Goal: Information Seeking & Learning: Learn about a topic

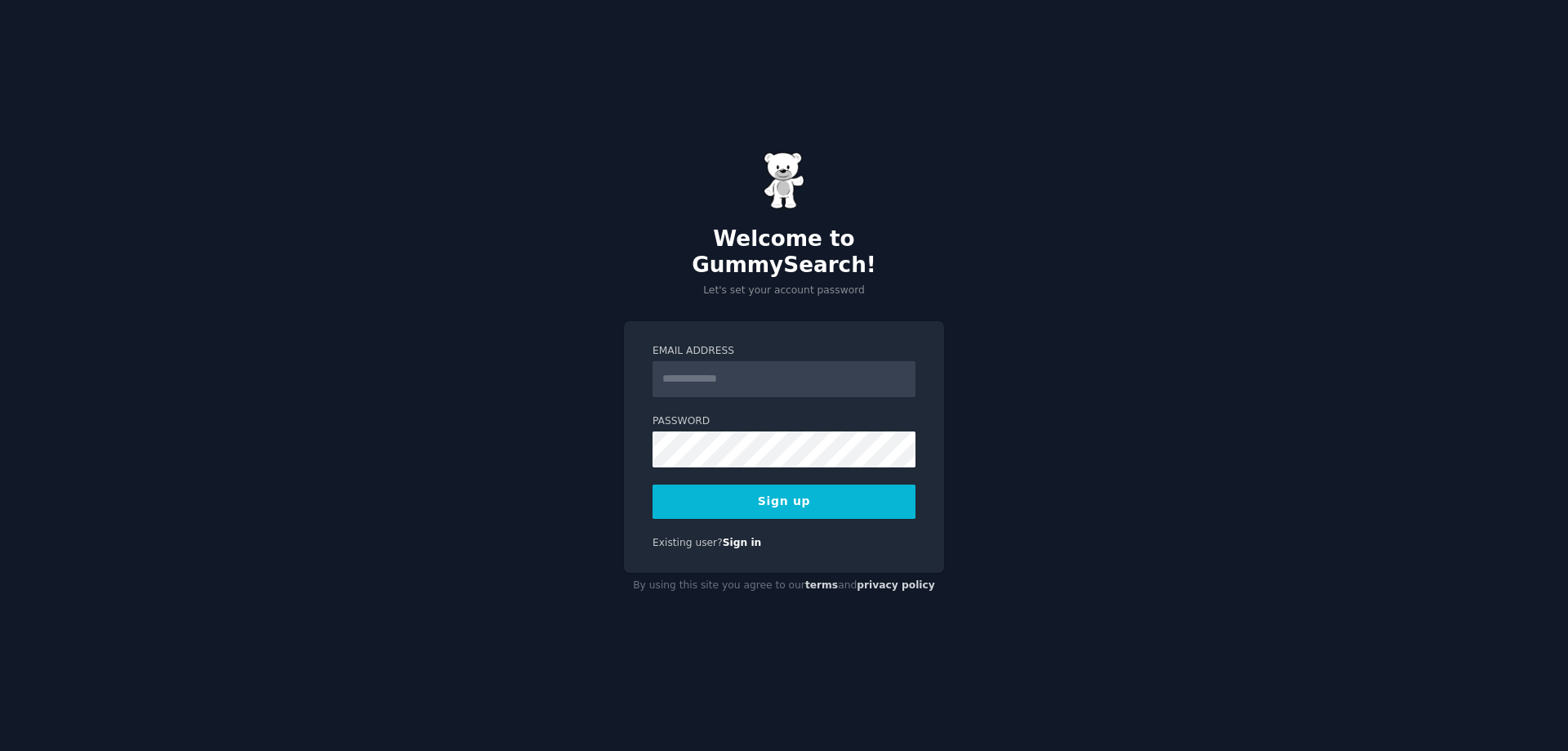
click at [690, 370] on input "Email Address" at bounding box center [784, 379] width 263 height 36
type input "**********"
click at [771, 491] on button "Sign up" at bounding box center [784, 502] width 263 height 34
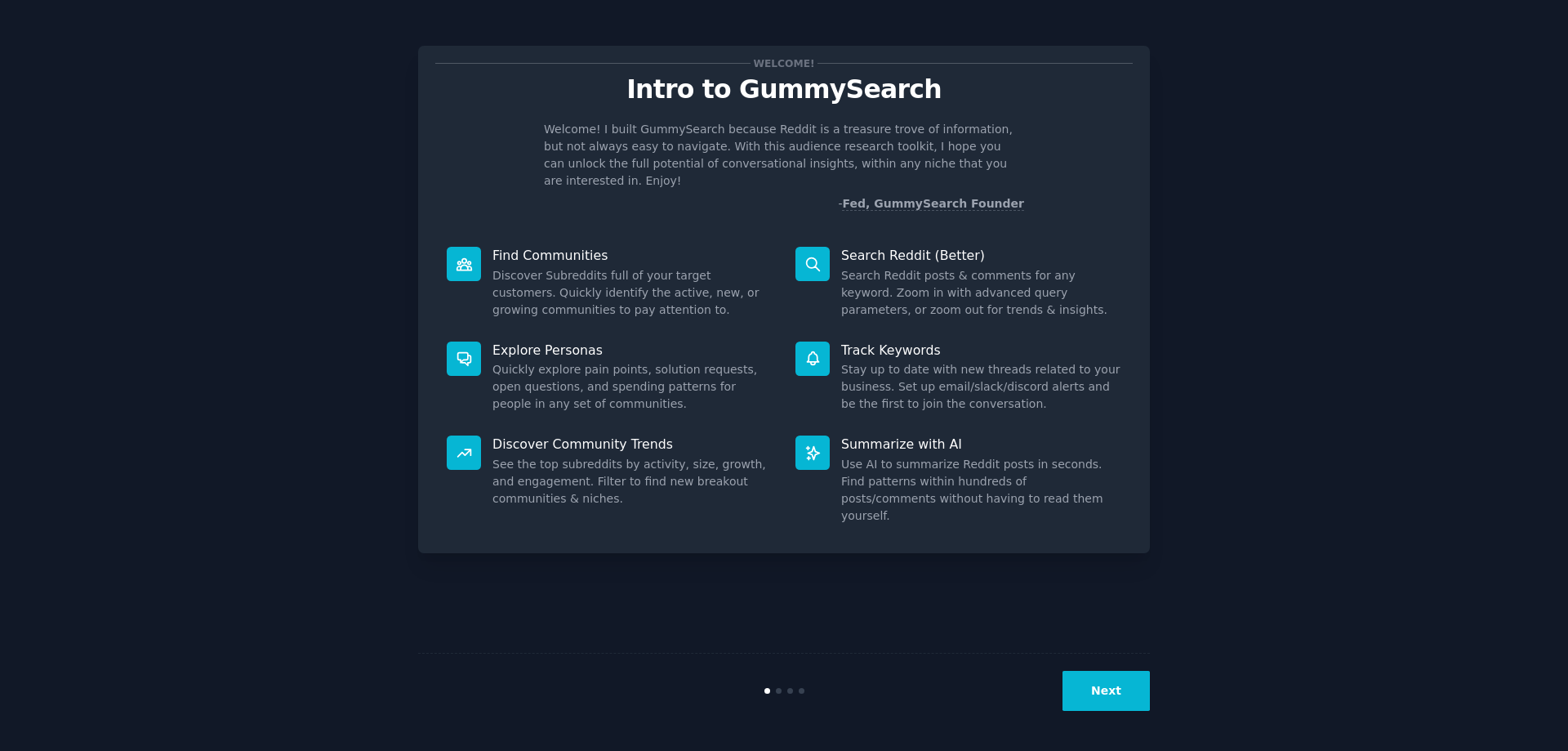
click at [1098, 683] on button "Next" at bounding box center [1105, 690] width 88 height 40
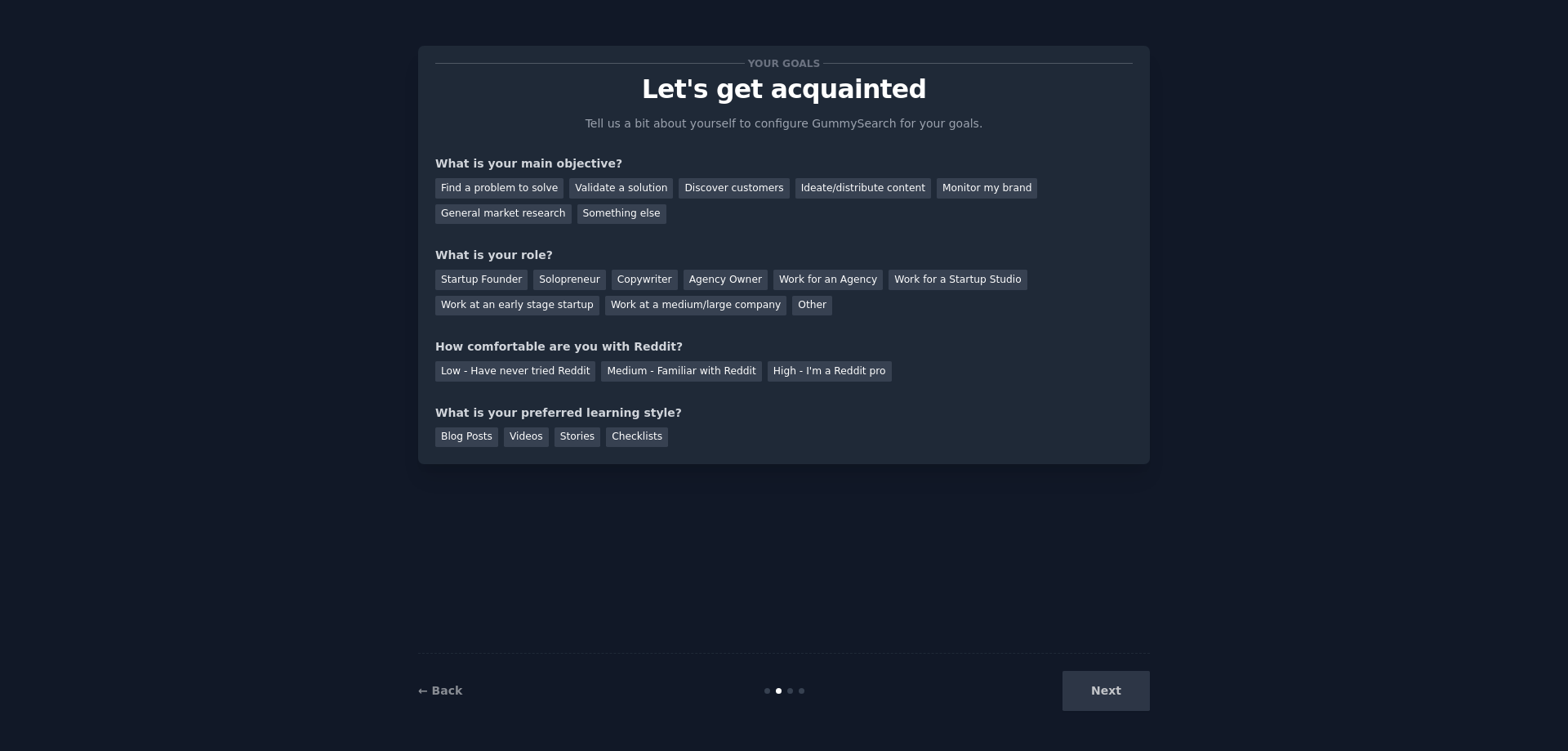
click at [1110, 690] on div "Next" at bounding box center [1028, 690] width 244 height 40
click at [1118, 694] on div "Next" at bounding box center [1028, 690] width 244 height 40
click at [886, 500] on div "Your goals Let's get acquainted Tell us a bit about yourself to configure Gummy…" at bounding box center [784, 375] width 731 height 705
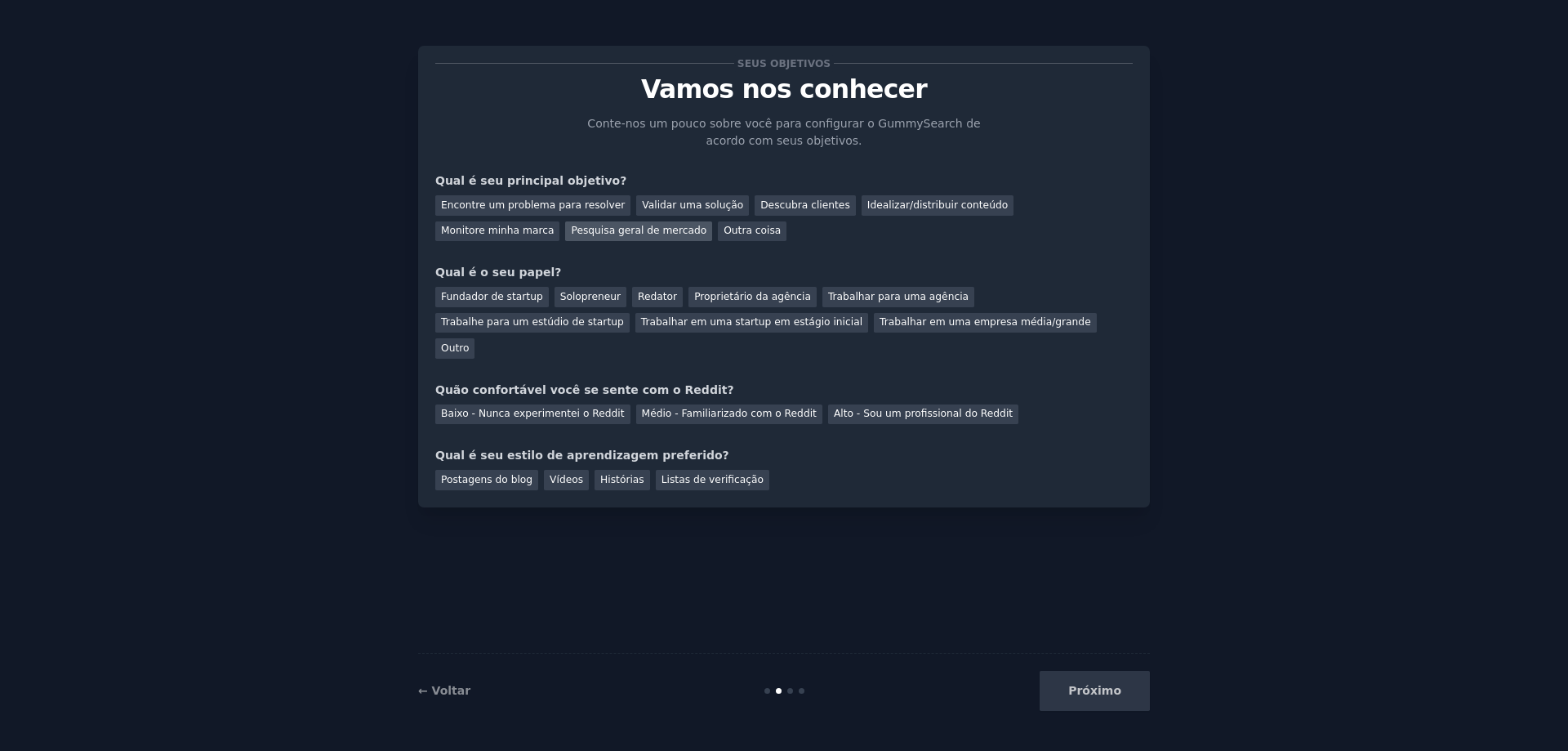
click at [571, 232] on font "Pesquisa geral de mercado" at bounding box center [639, 230] width 135 height 11
click at [475, 338] on div "Outro" at bounding box center [455, 348] width 39 height 20
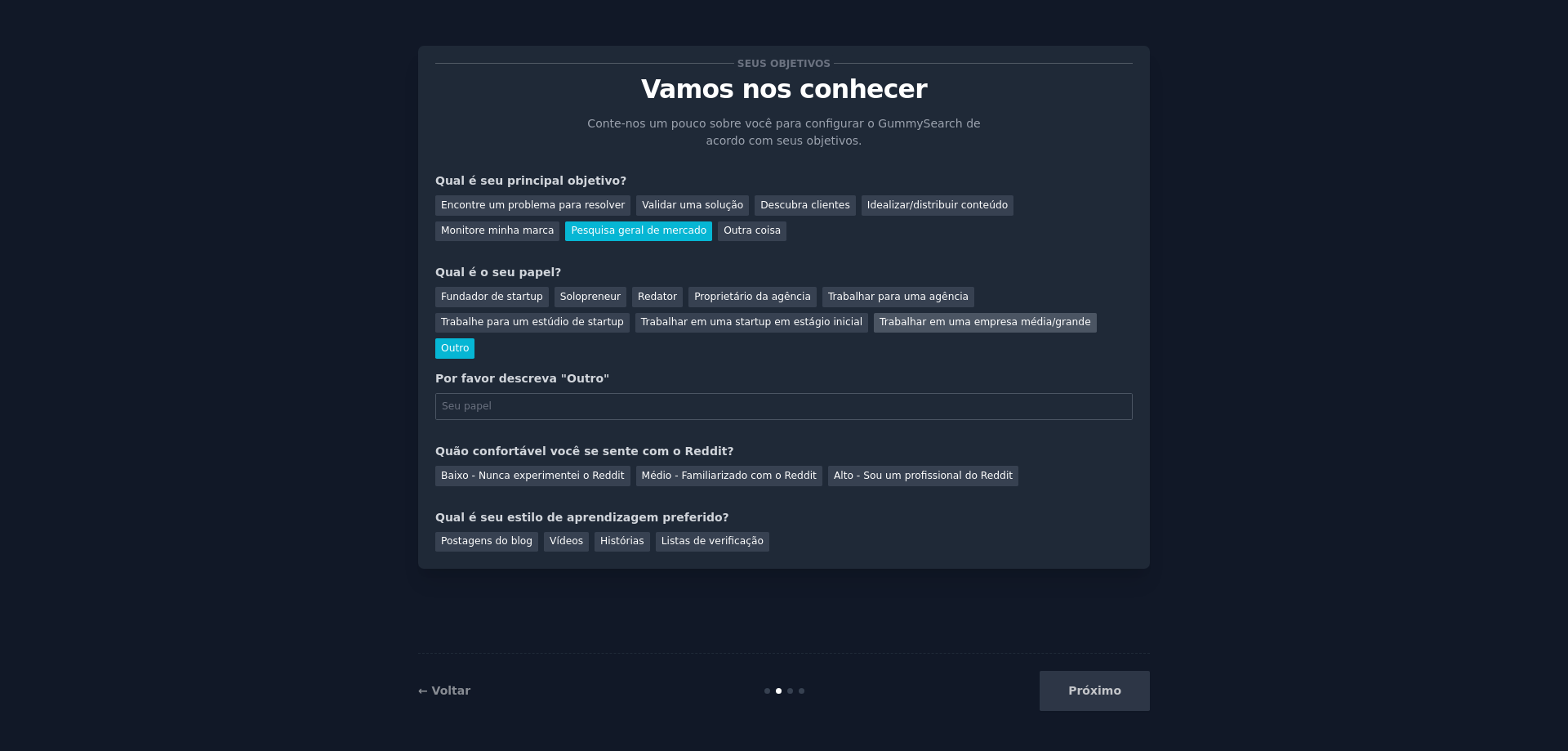
click at [880, 324] on font "Trabalhar em uma empresa média/grande" at bounding box center [985, 321] width 211 height 11
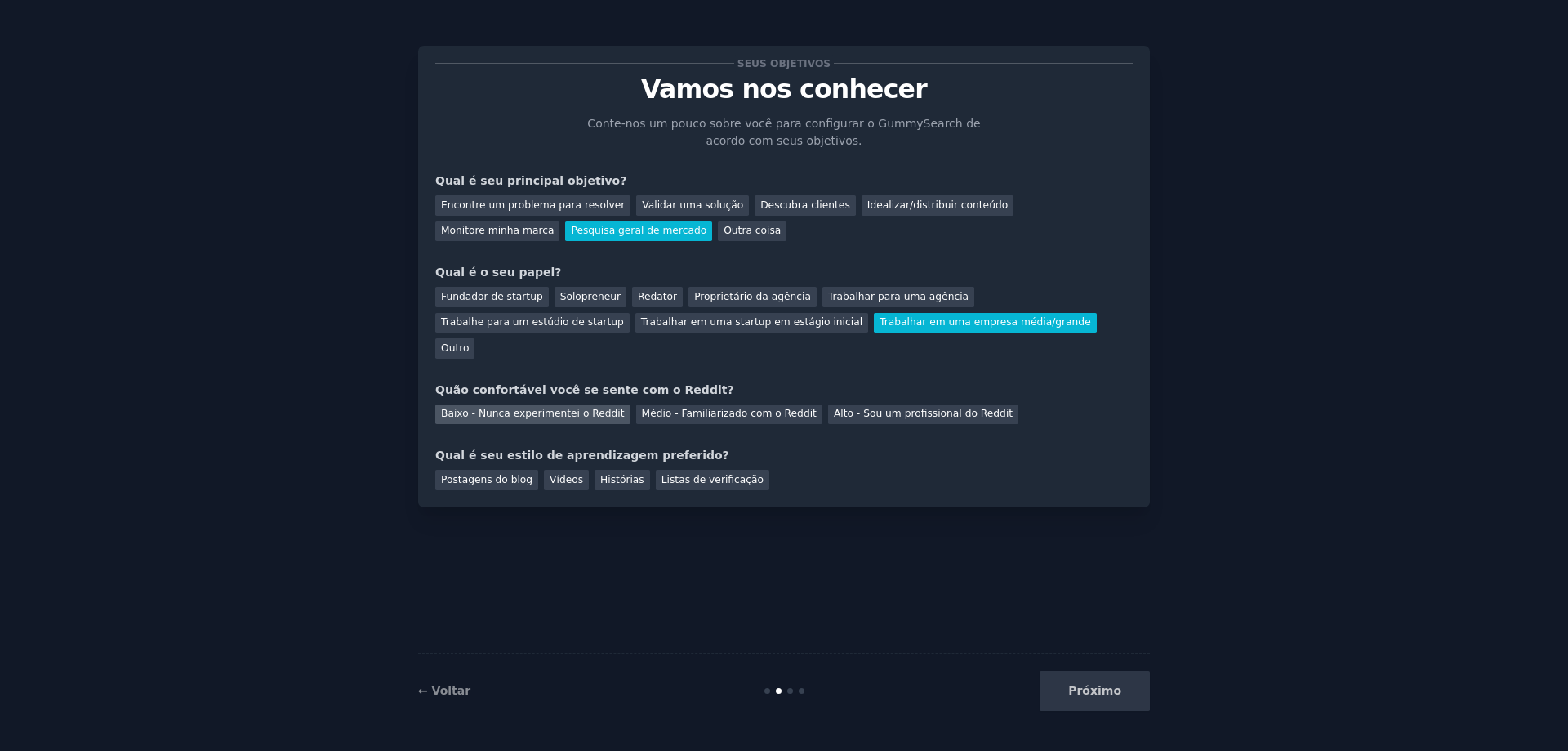
click at [539, 408] on font "Baixo - Nunca experimentei o Reddit" at bounding box center [533, 413] width 184 height 11
click at [556, 474] on font "Vídeos" at bounding box center [567, 479] width 34 height 11
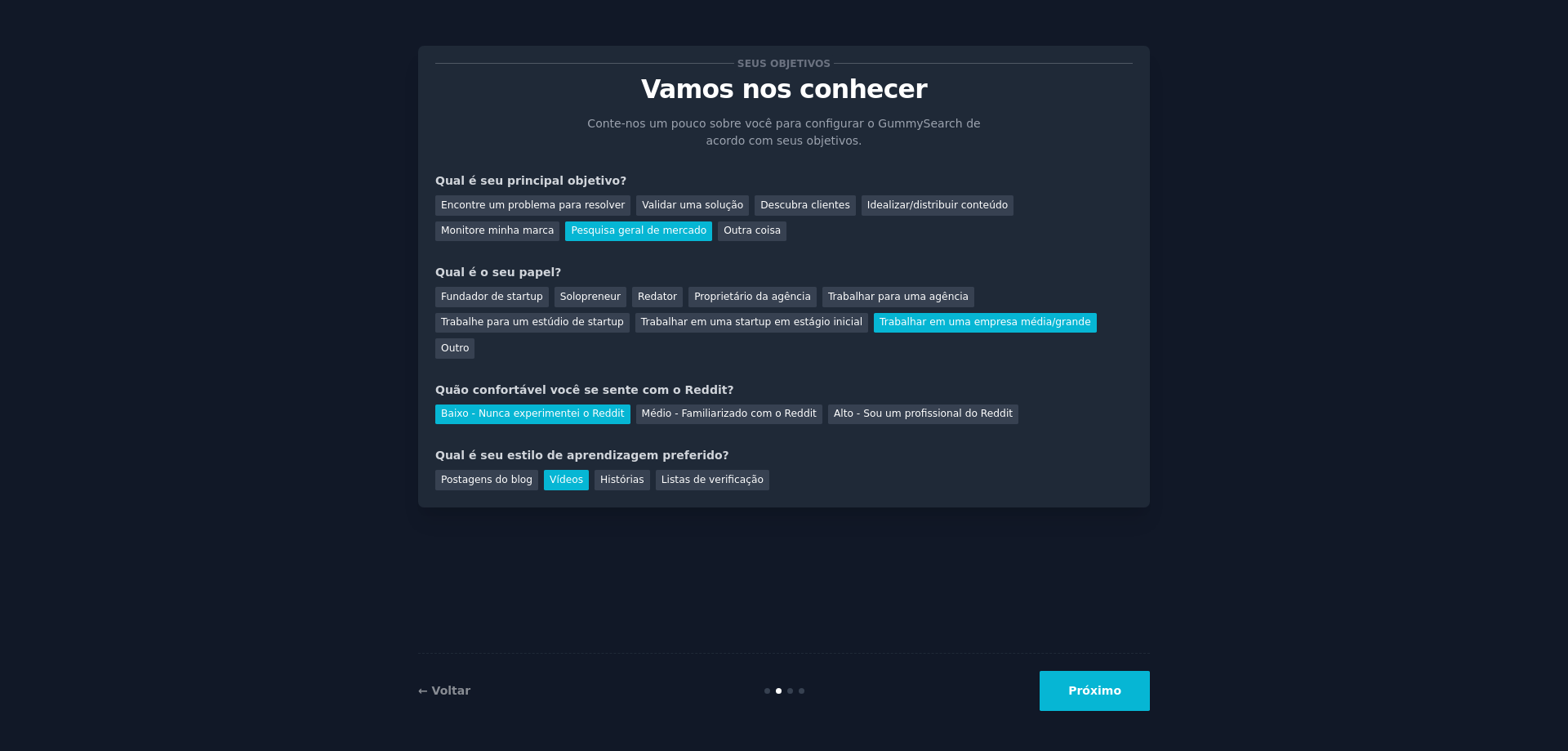
click at [1087, 695] on font "Próximo" at bounding box center [1095, 690] width 53 height 13
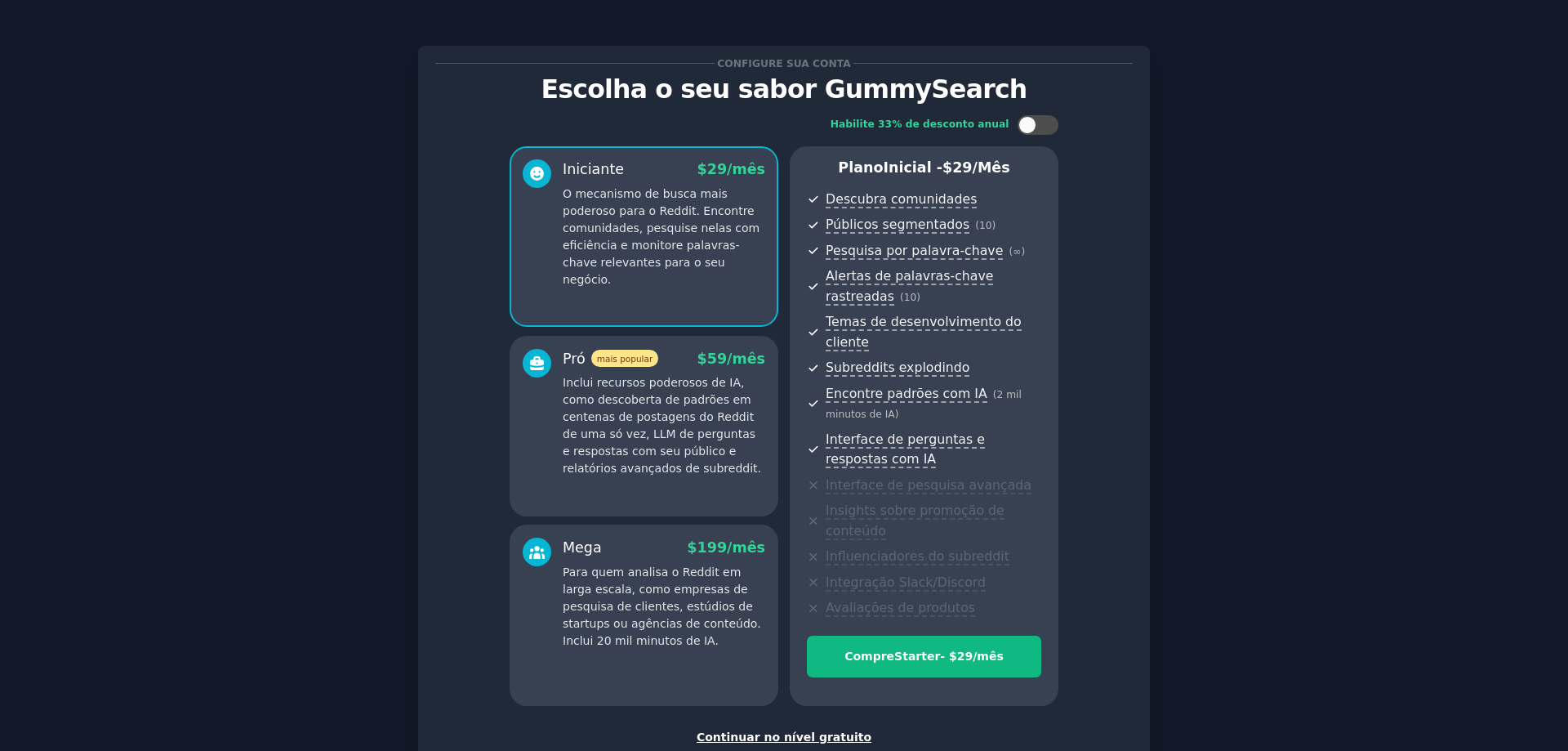
click at [779, 731] on font "Continuar no nível gratuito" at bounding box center [784, 737] width 175 height 13
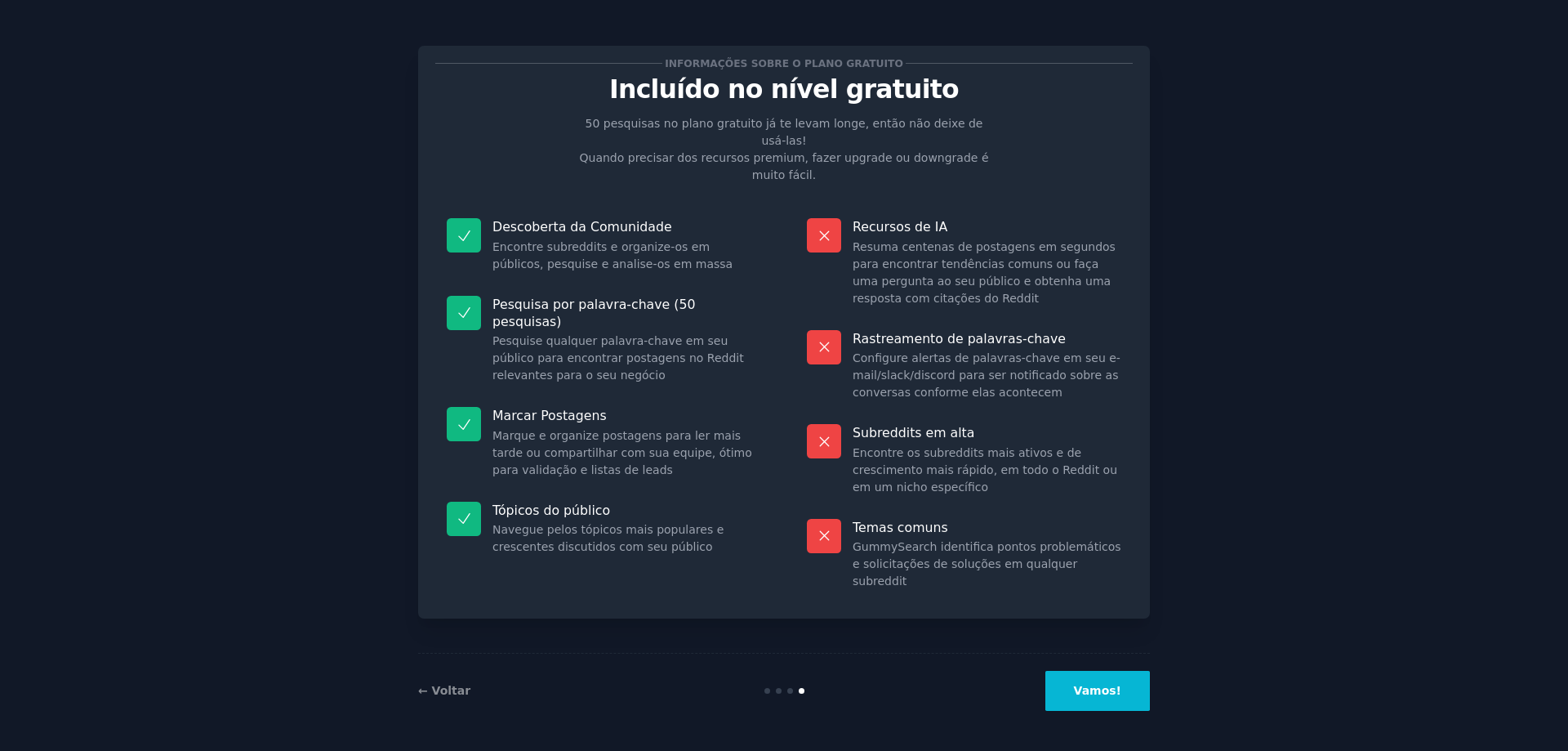
click at [1093, 684] on font "Vamos!" at bounding box center [1098, 690] width 48 height 13
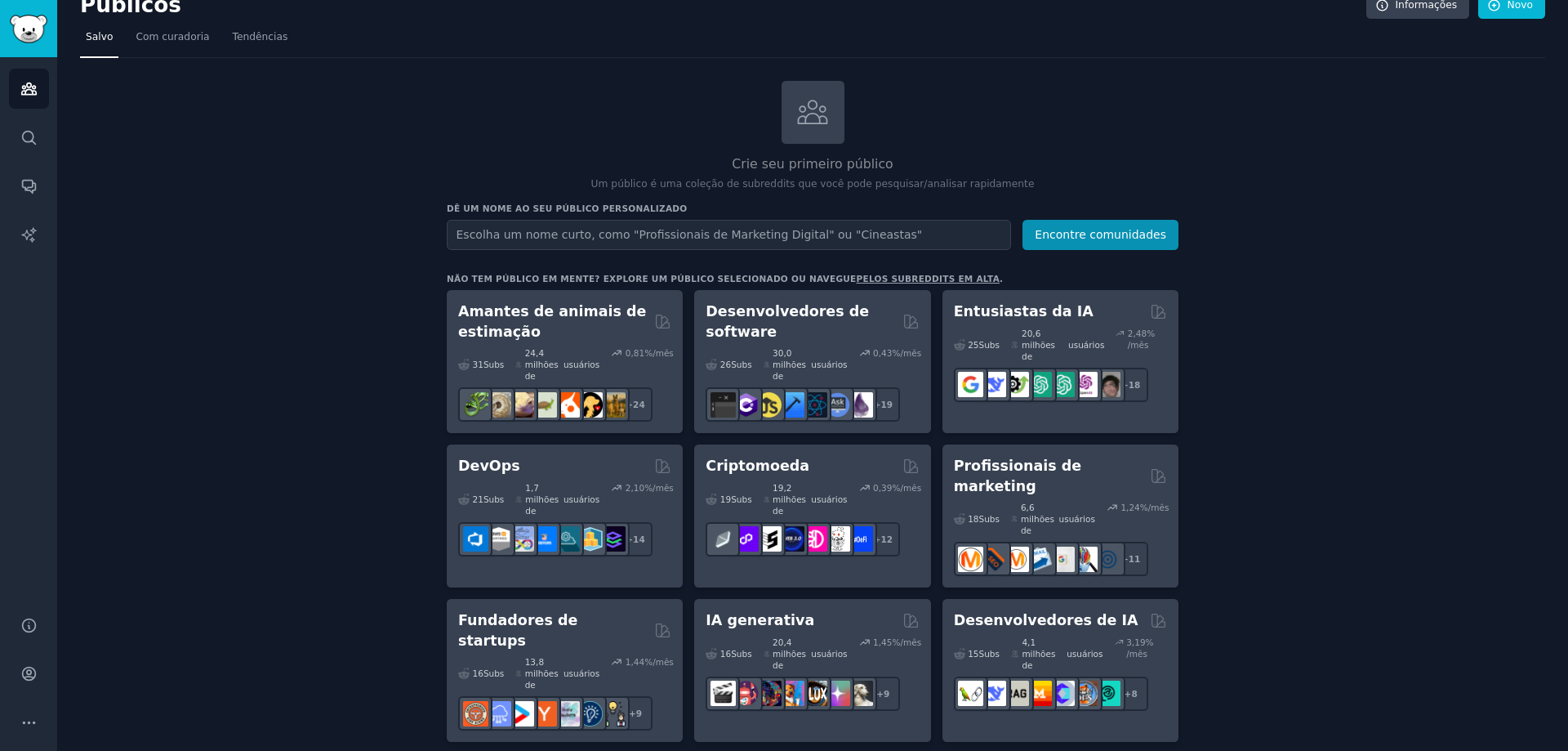
scroll to position [4, 0]
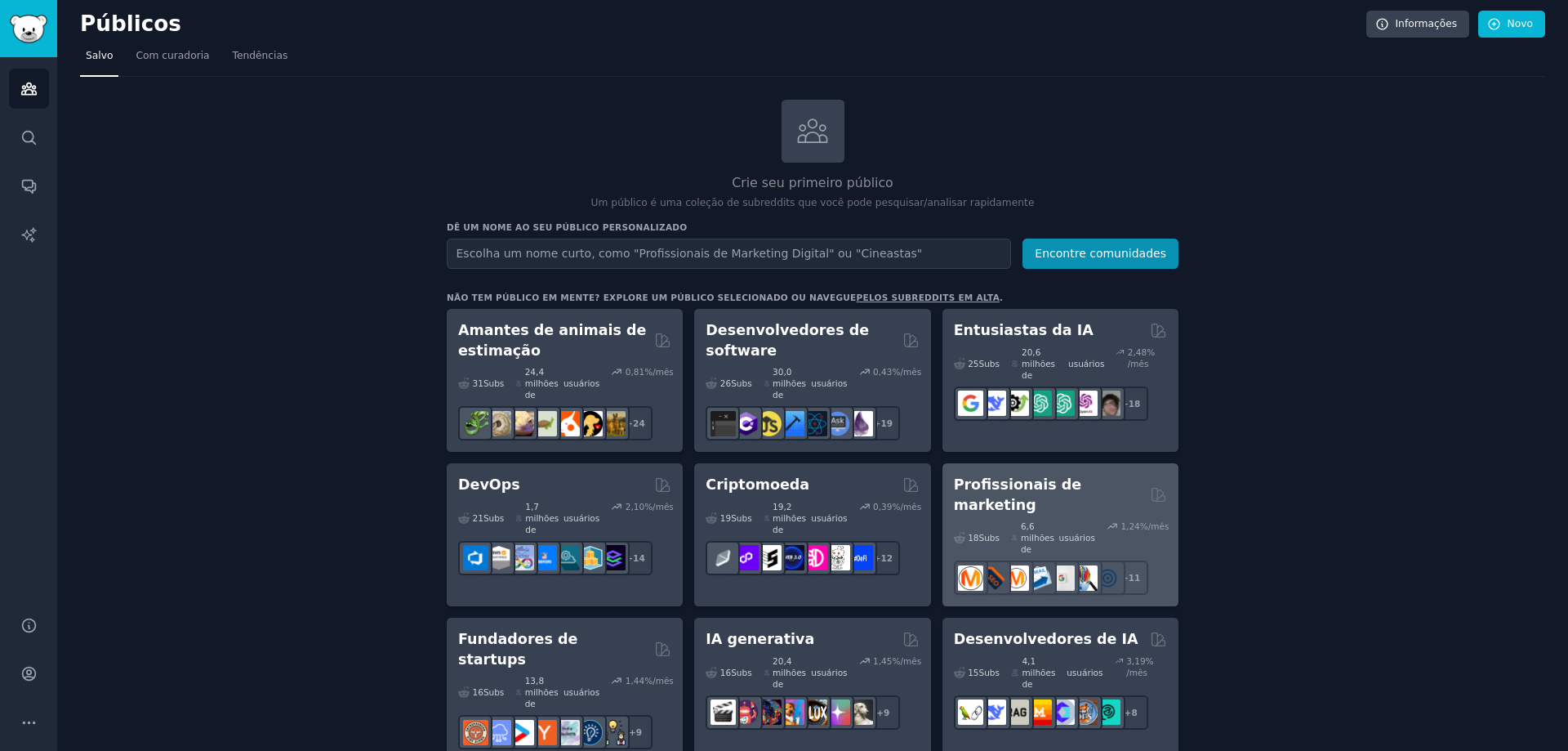
click at [1021, 521] on font "6,6 milhões de" at bounding box center [1037, 537] width 34 height 33
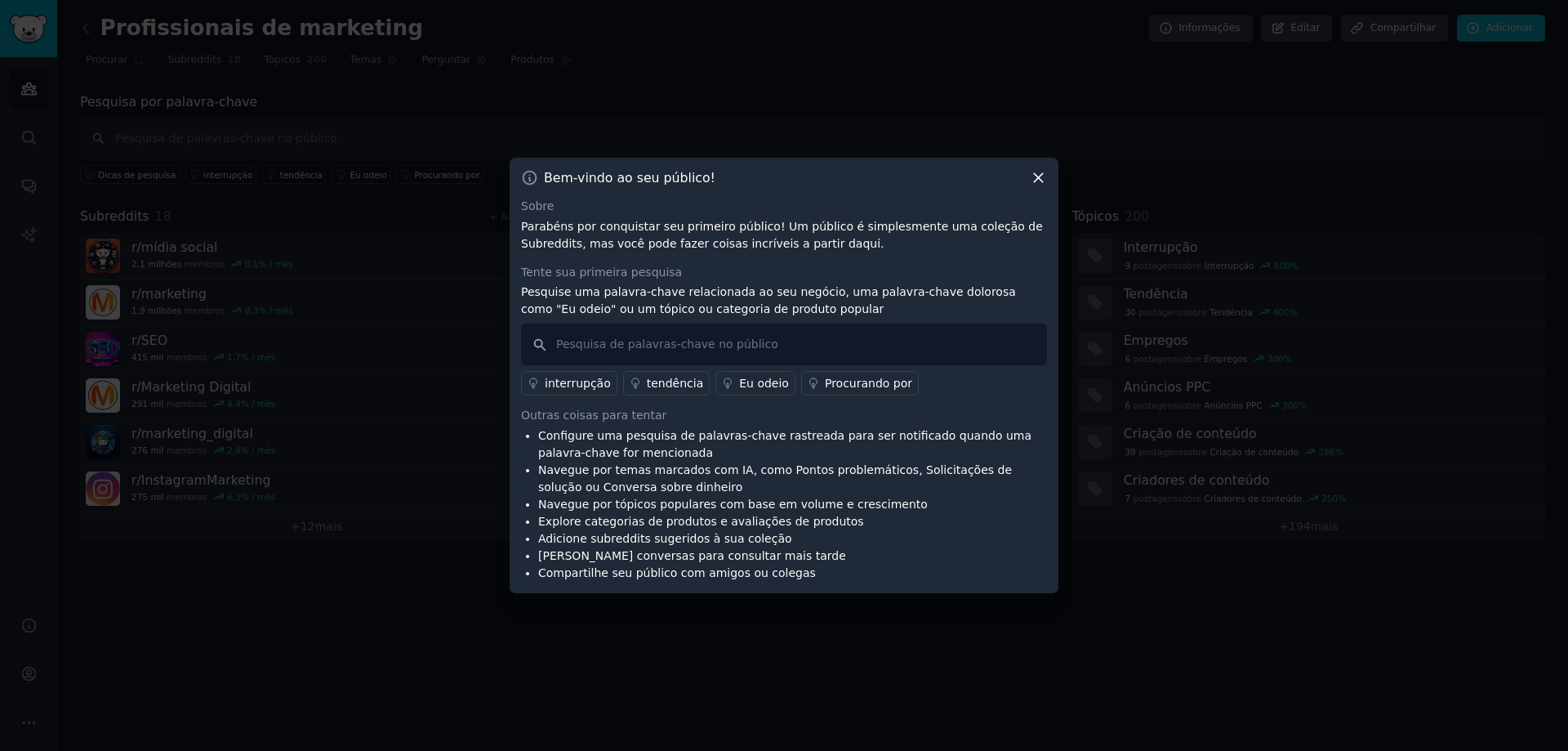
click at [1034, 180] on icon at bounding box center [1038, 177] width 17 height 17
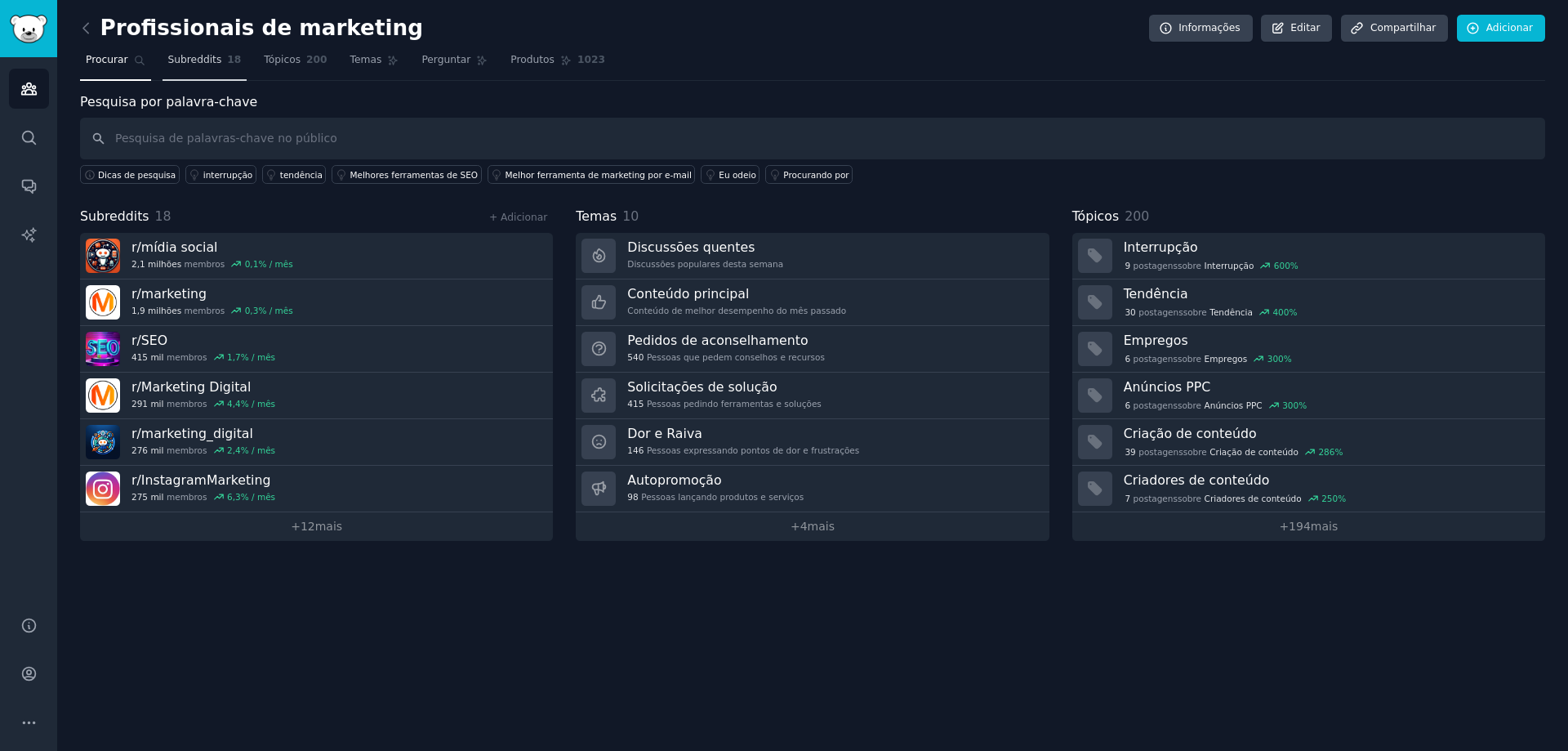
click at [187, 59] on font "Subreddits" at bounding box center [195, 59] width 54 height 11
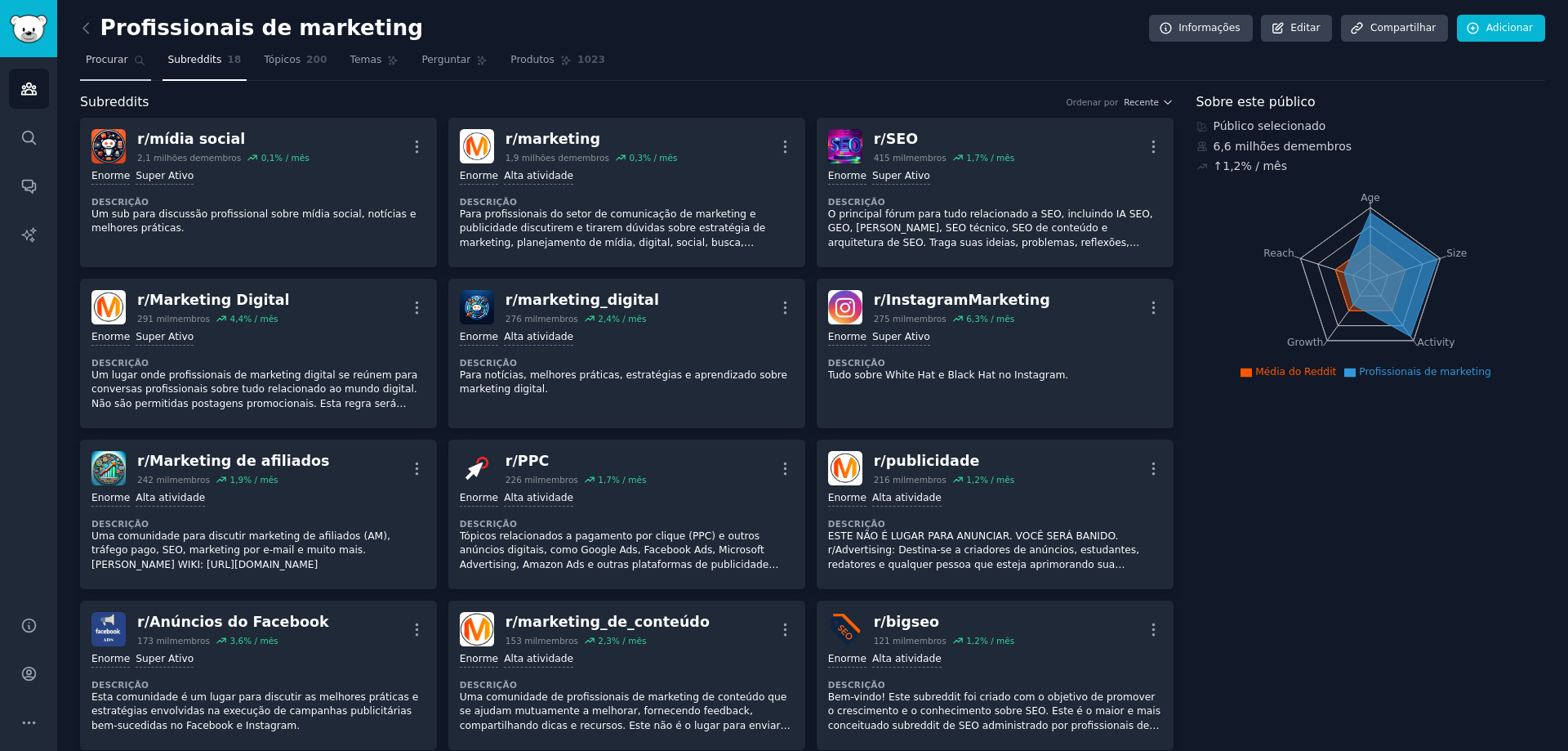
click at [116, 69] on link "Procurar" at bounding box center [116, 65] width 71 height 34
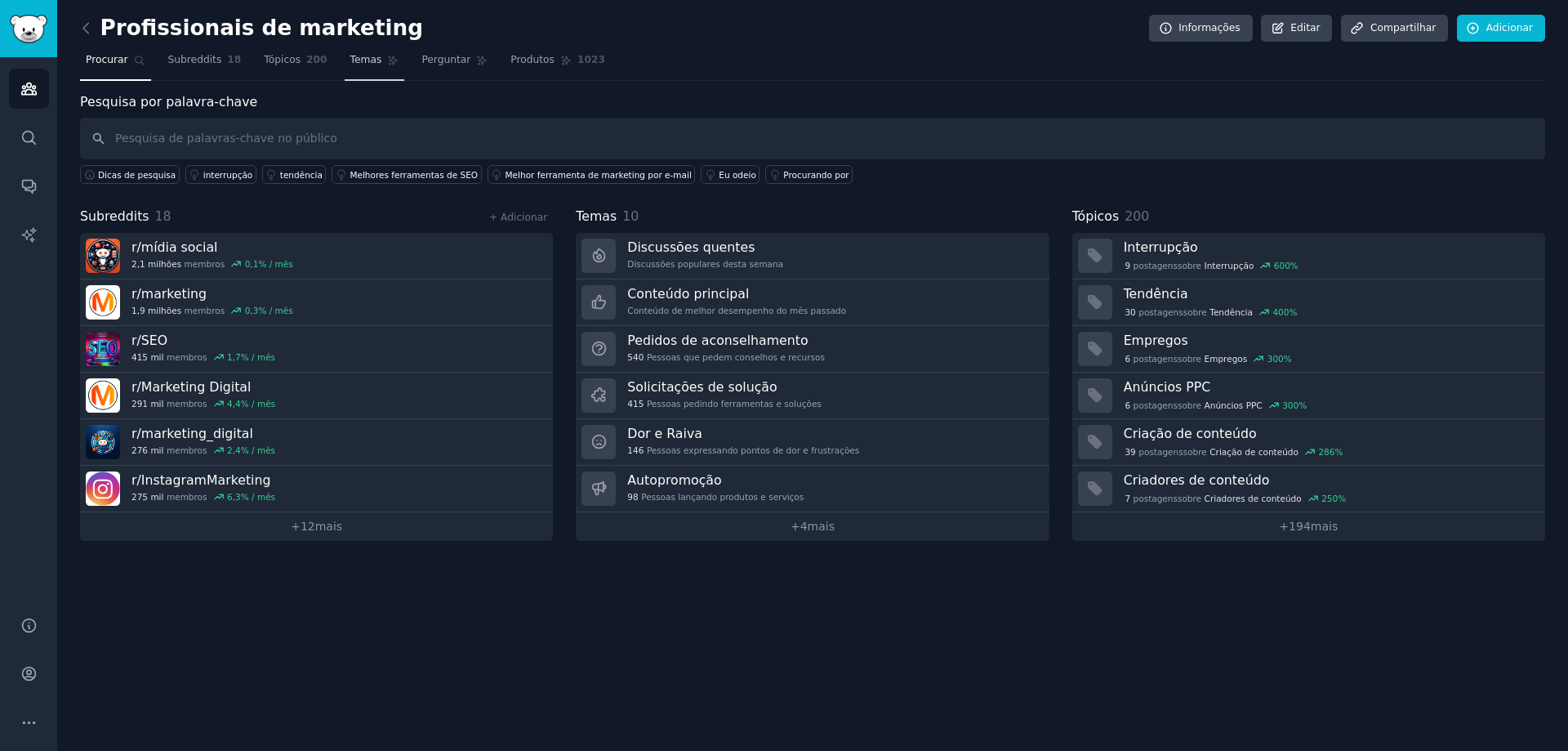
click at [357, 65] on font "Temas" at bounding box center [366, 59] width 32 height 11
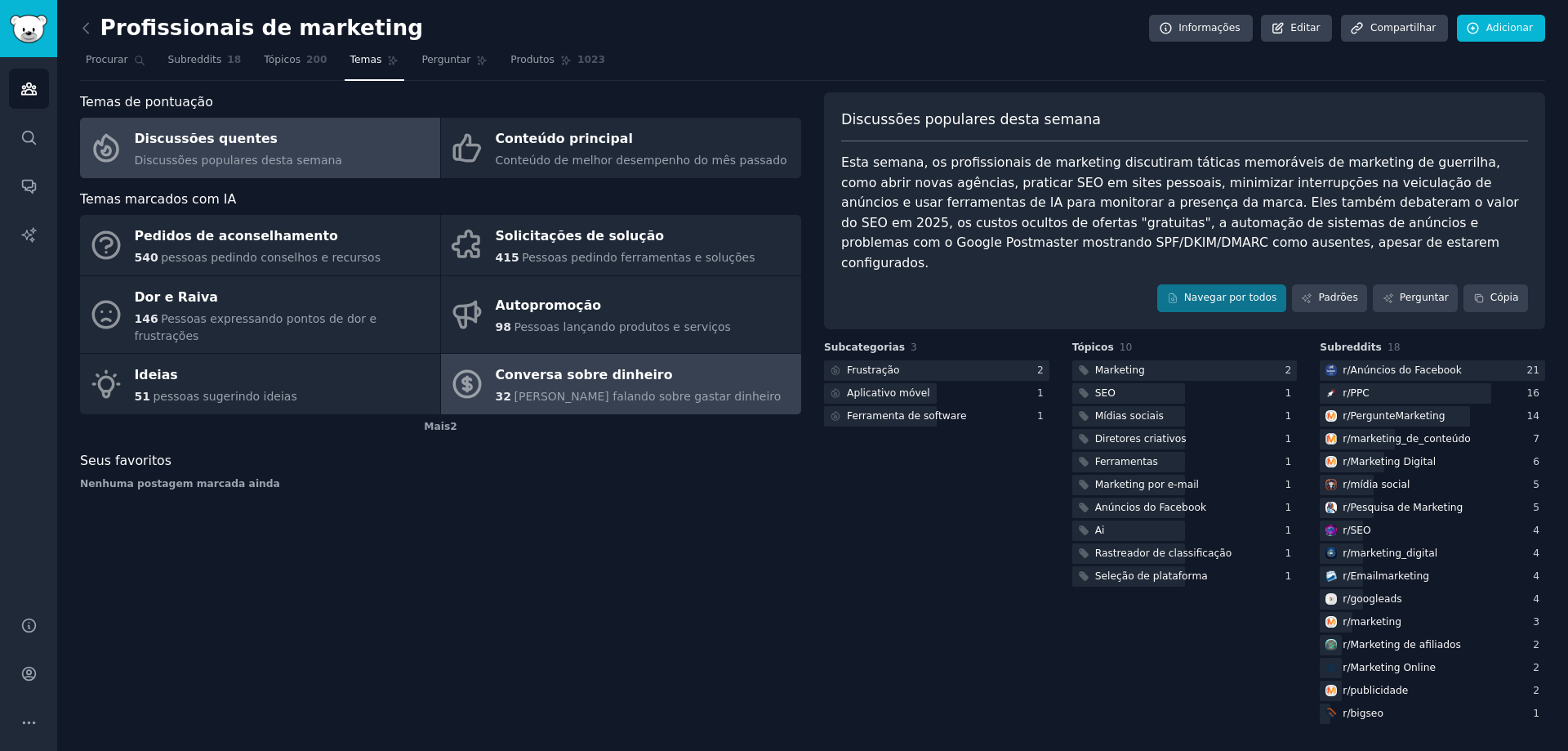
click at [535, 388] on div "32 Pessoas falando sobre gastar dinheiro" at bounding box center [639, 396] width 286 height 17
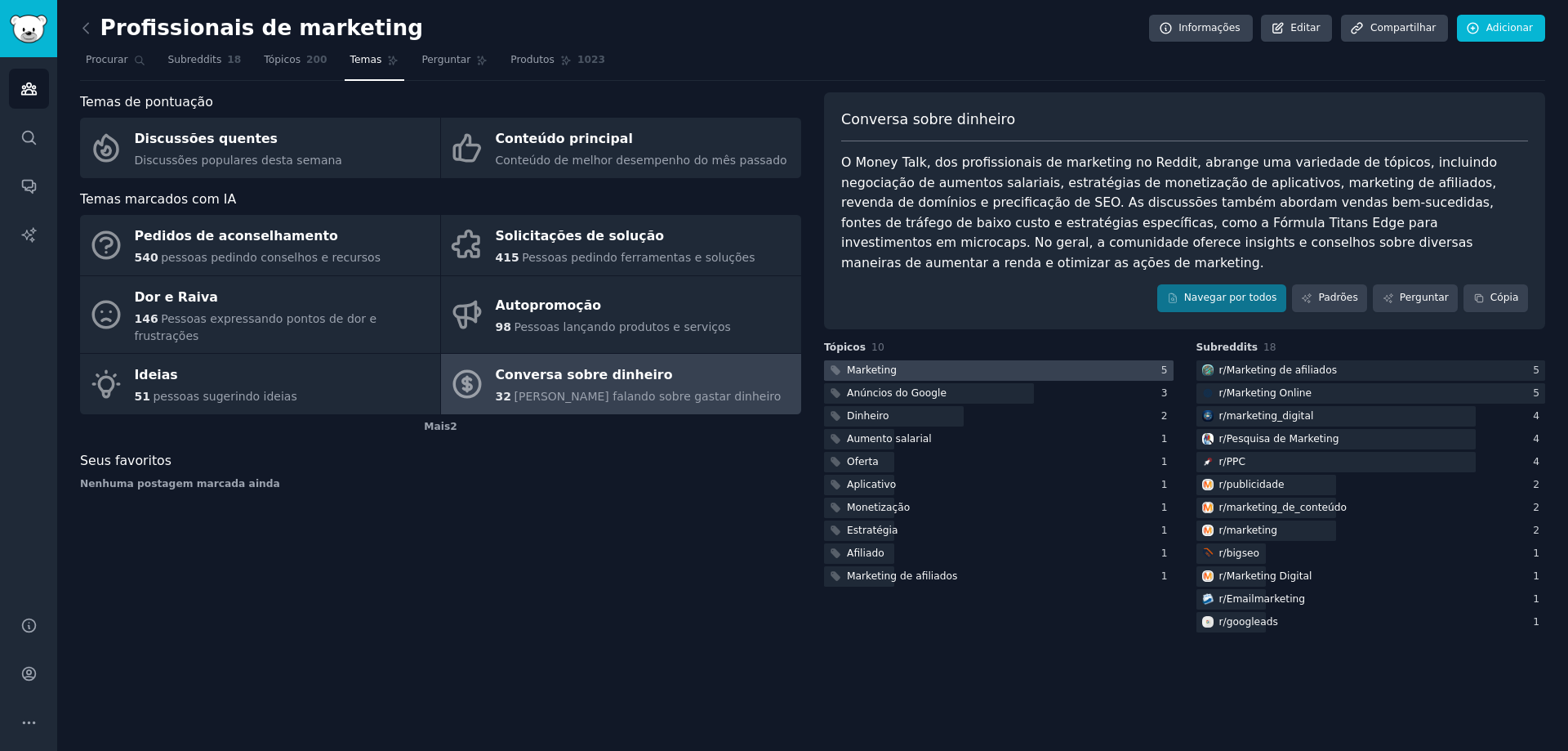
click at [889, 364] on font "Marketing" at bounding box center [872, 370] width 50 height 11
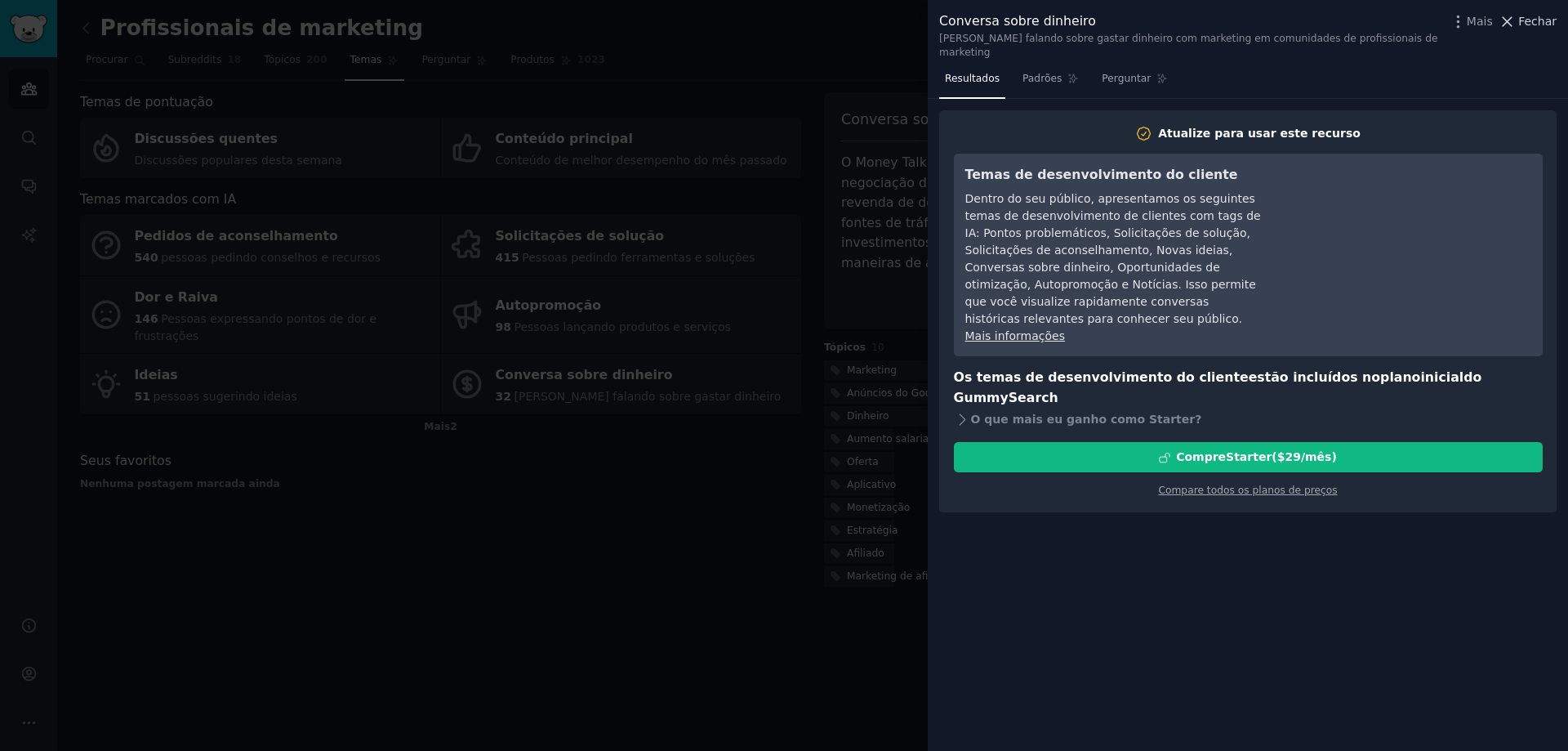
click at [1511, 17] on icon at bounding box center [1507, 21] width 17 height 17
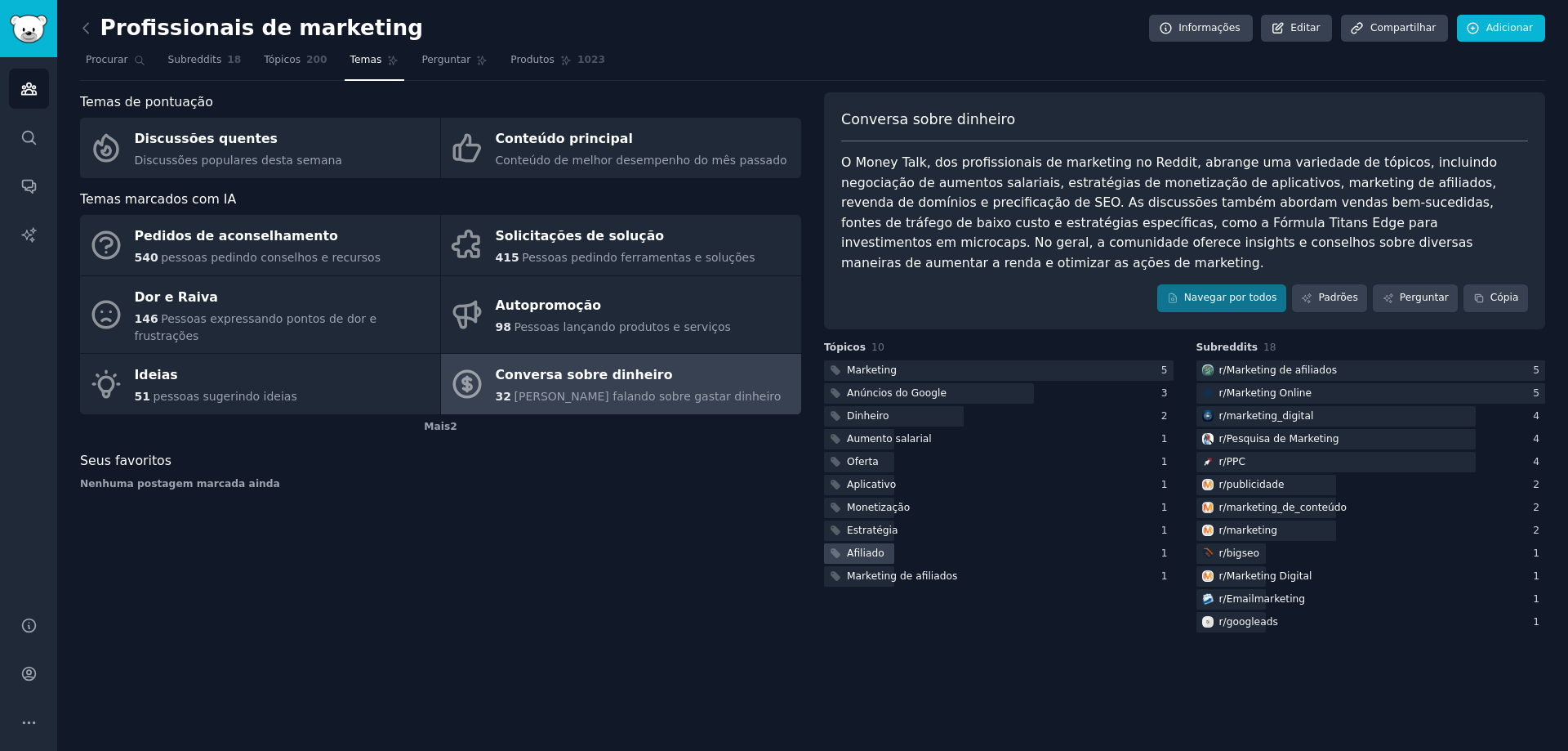
click at [875, 548] on font "Afiliado" at bounding box center [866, 553] width 37 height 11
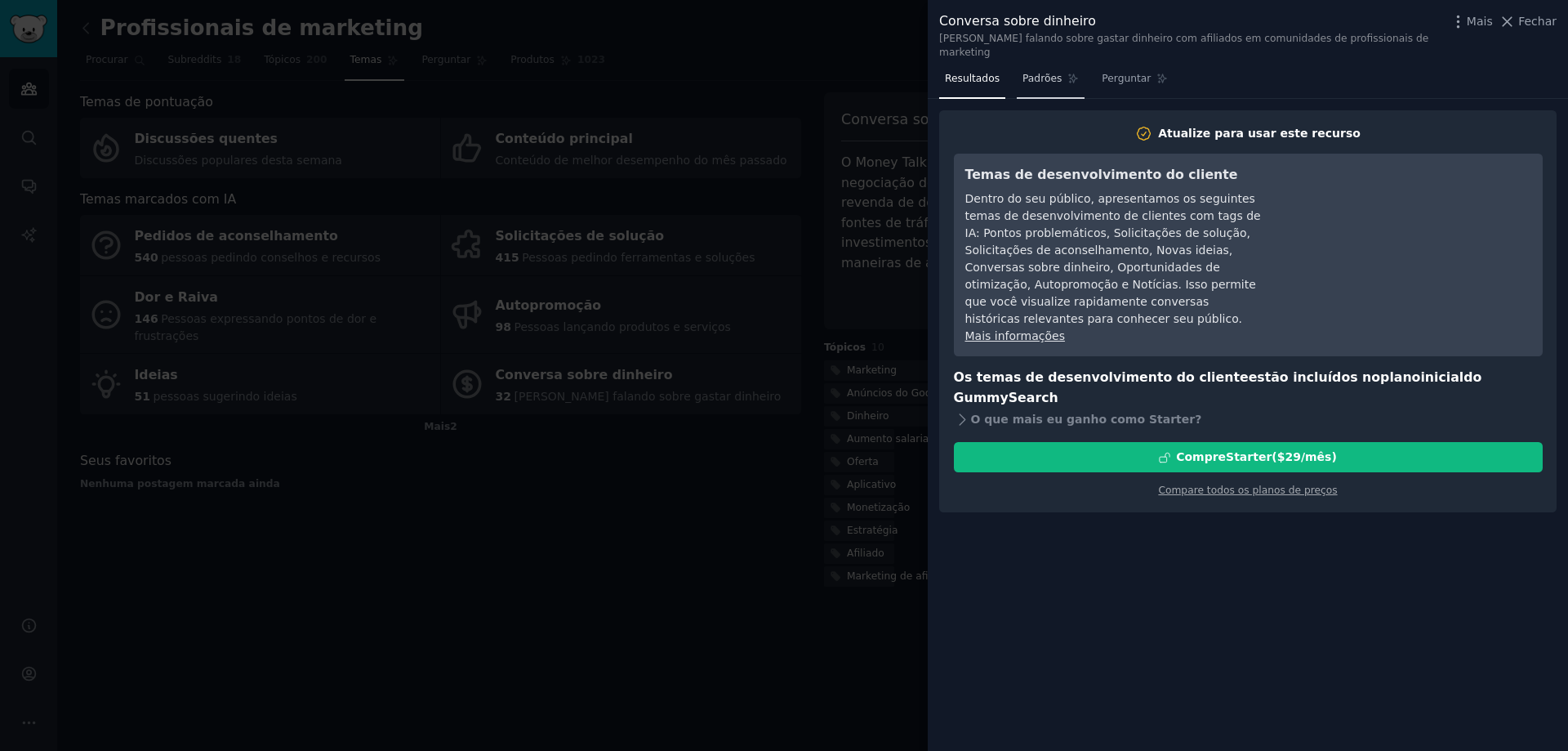
click at [1036, 73] on font "Padrões" at bounding box center [1042, 78] width 39 height 11
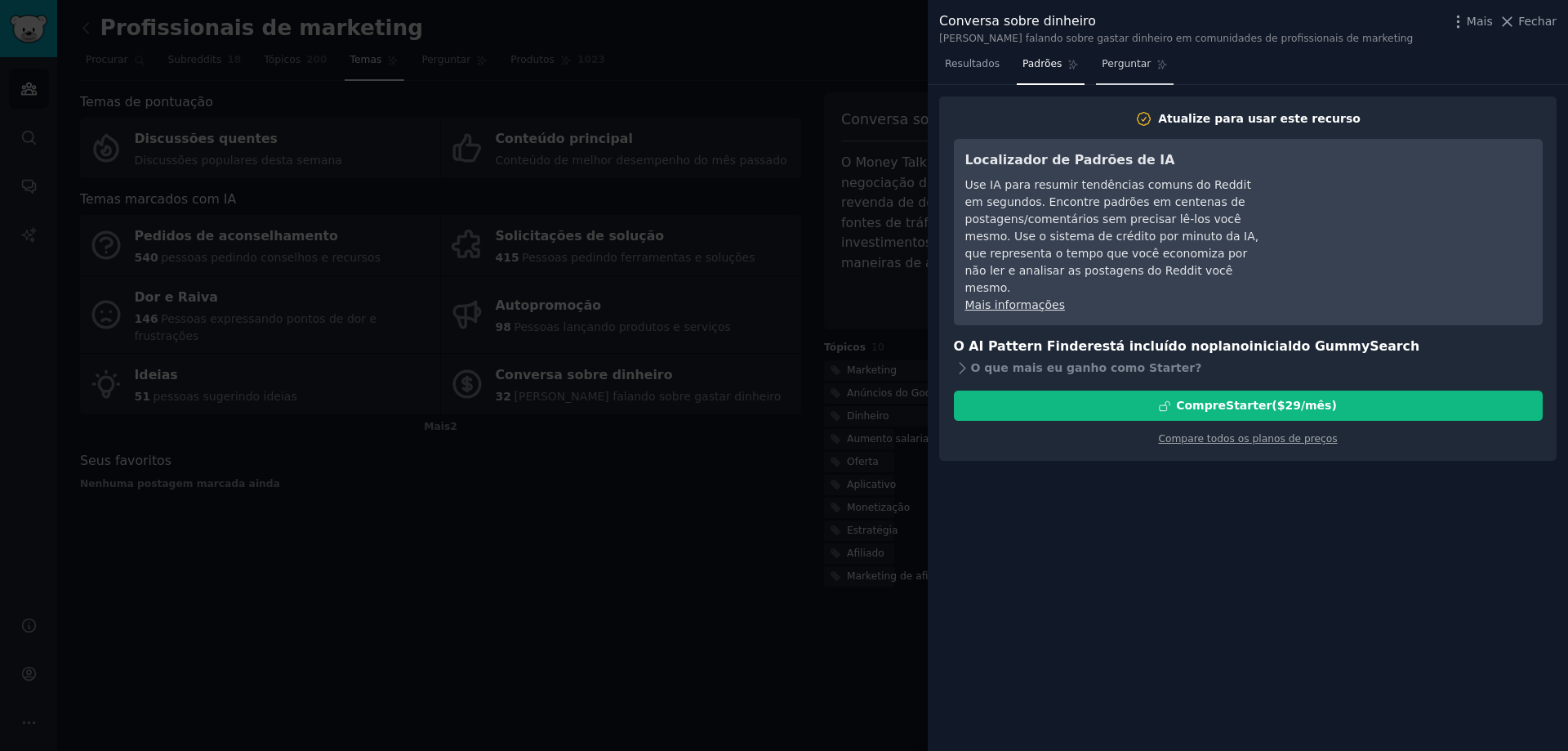
click at [1105, 58] on font "Perguntar" at bounding box center [1126, 64] width 49 height 11
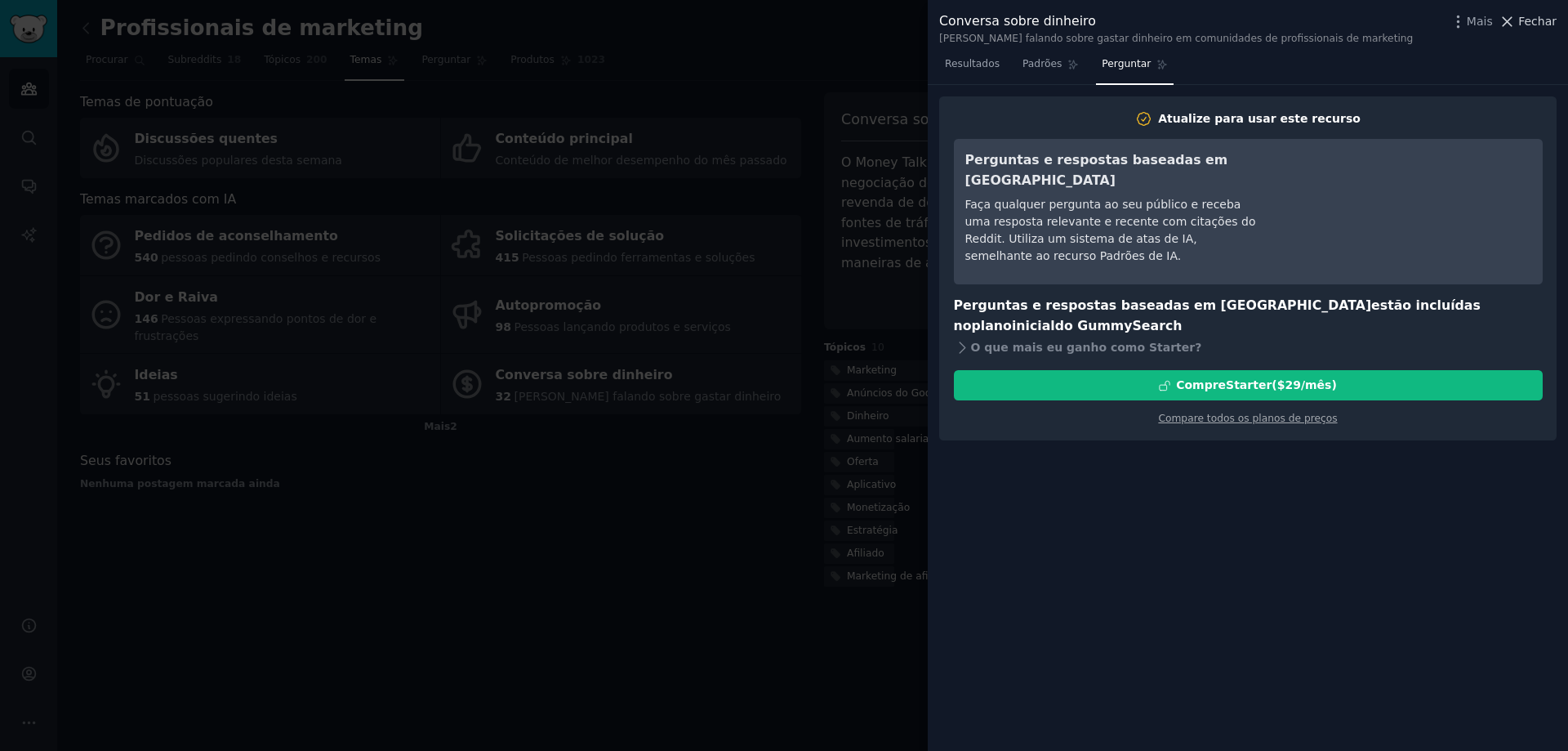
click at [1543, 16] on font "Fechar" at bounding box center [1537, 21] width 38 height 13
